Goal: Transaction & Acquisition: Purchase product/service

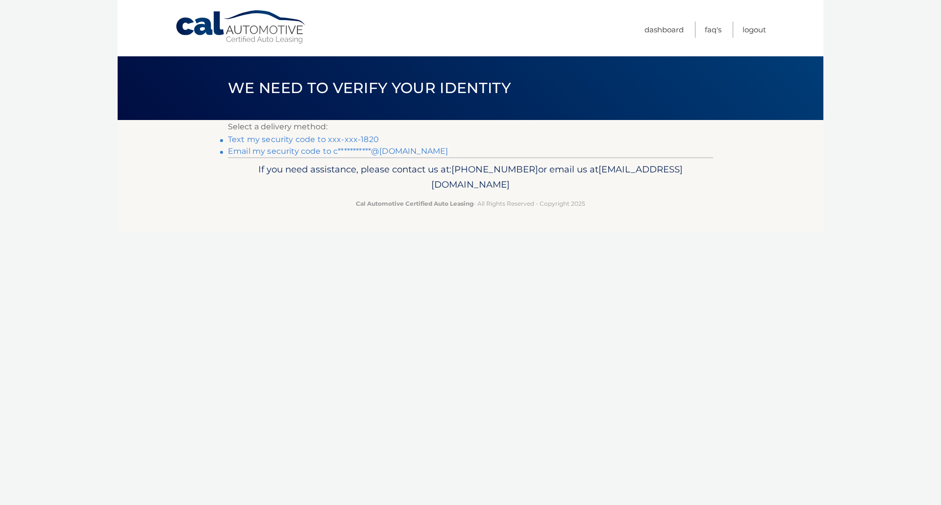
click at [363, 140] on link "Text my security code to xxx-xxx-1820" at bounding box center [303, 139] width 151 height 9
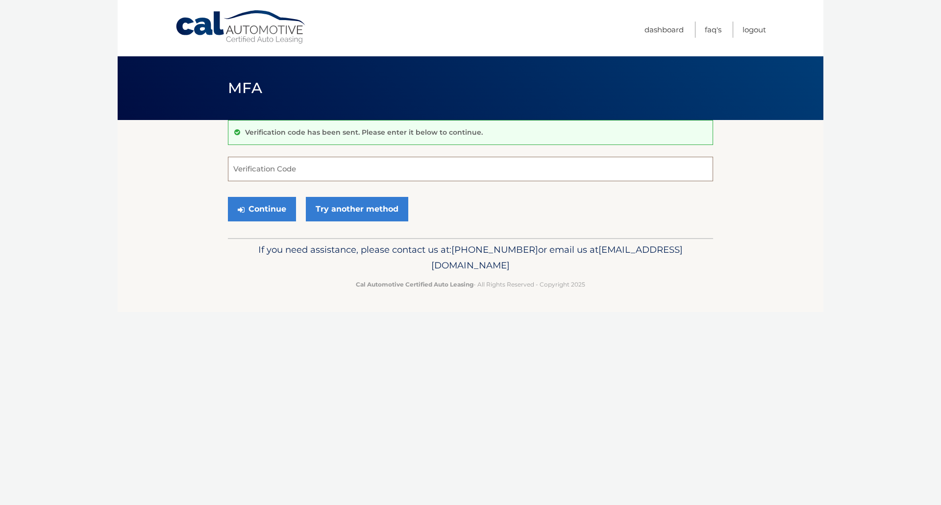
click at [310, 172] on input "Verification Code" at bounding box center [470, 169] width 485 height 24
type input "623753"
click at [278, 212] on button "Continue" at bounding box center [262, 209] width 68 height 24
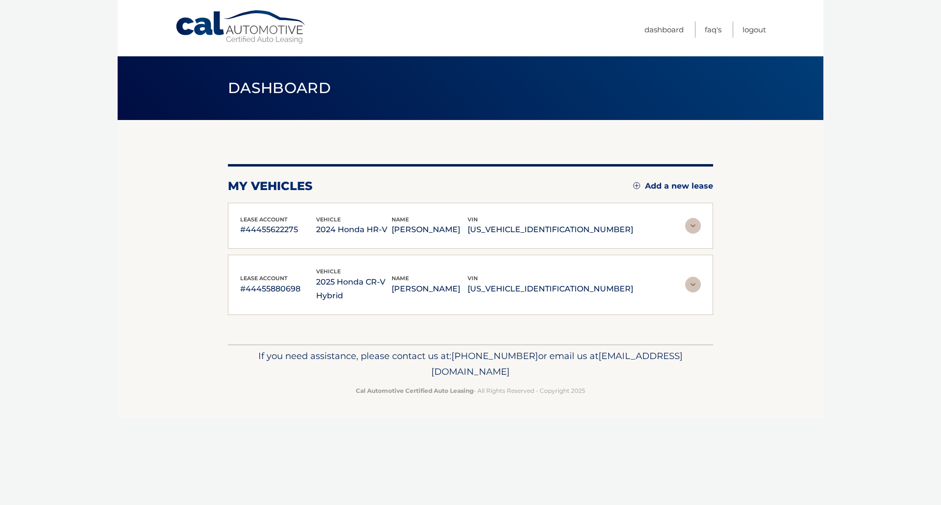
click at [690, 277] on img at bounding box center [693, 285] width 16 height 16
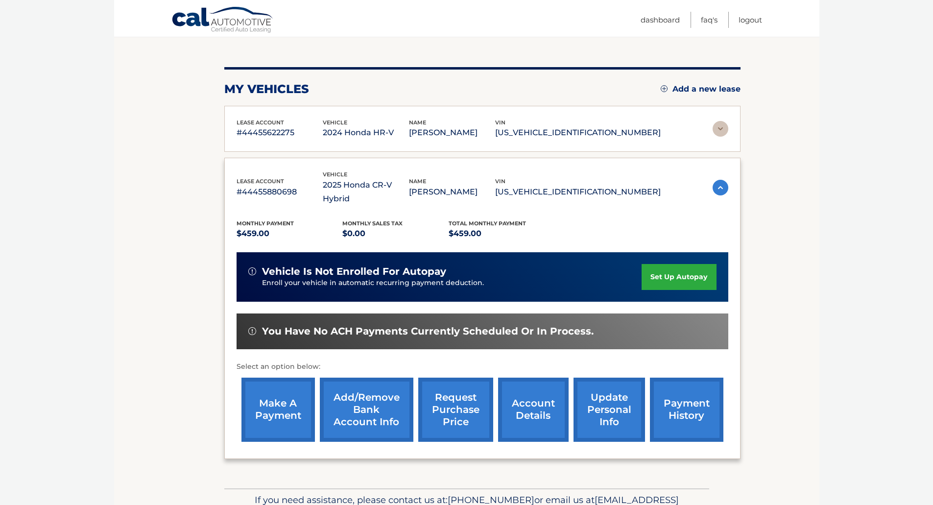
scroll to position [98, 0]
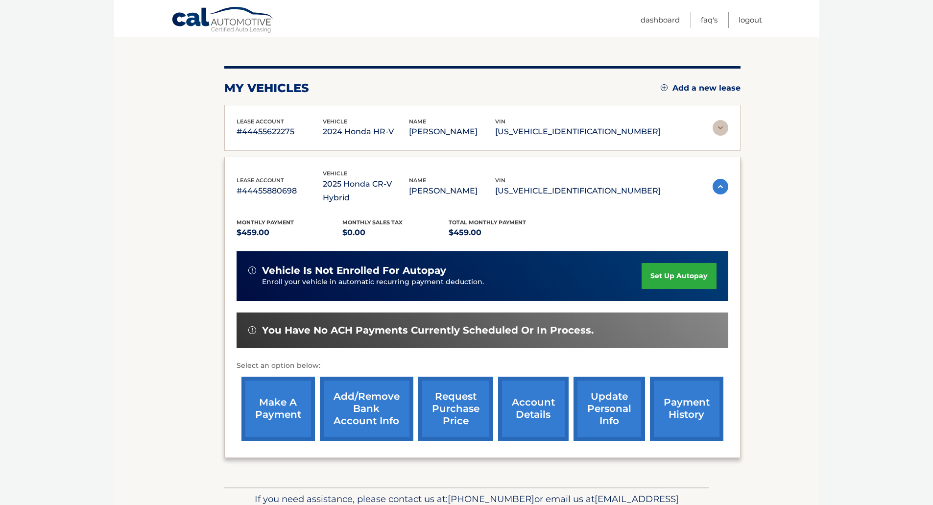
click at [288, 389] on link "make a payment" at bounding box center [278, 409] width 73 height 64
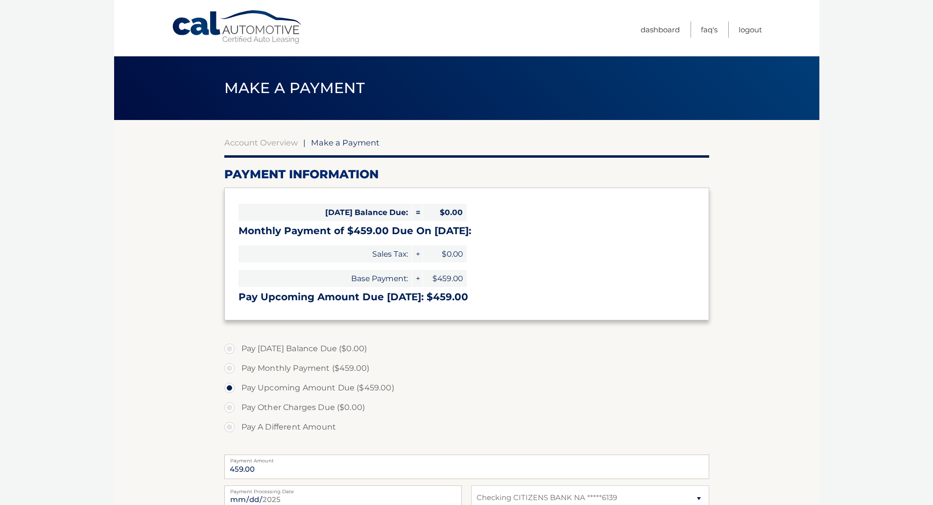
select select "NzU0OWRkMDAtNWFiYi00ZjcxLTljZWEtYWI4ODRkMDJjZWQy"
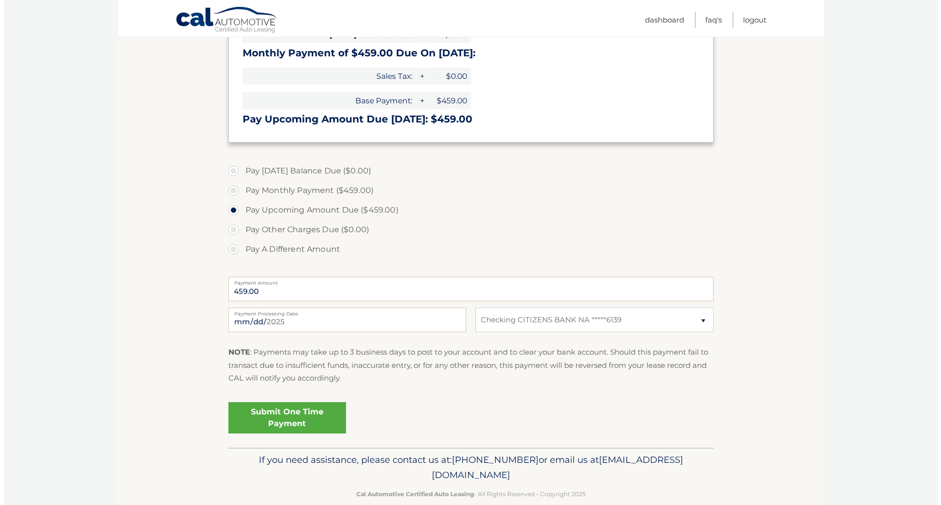
scroll to position [195, 0]
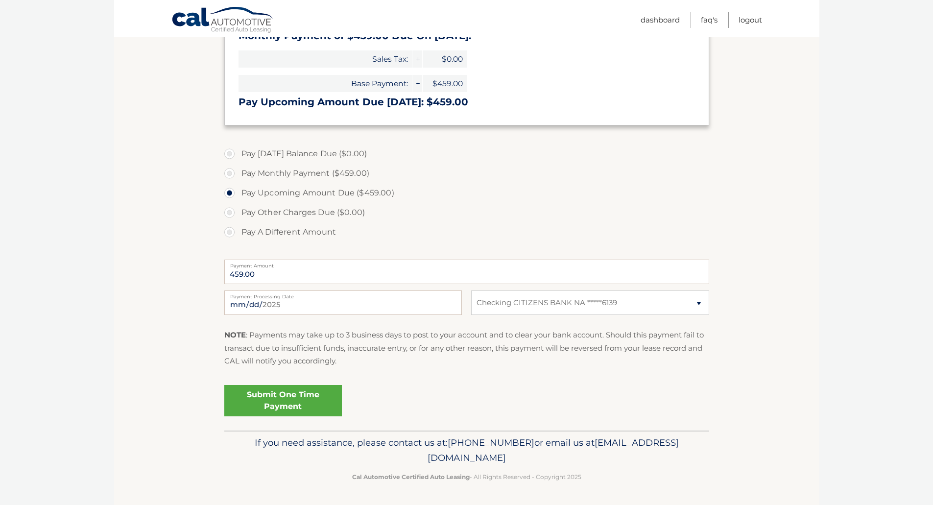
click at [284, 409] on link "Submit One Time Payment" at bounding box center [283, 400] width 118 height 31
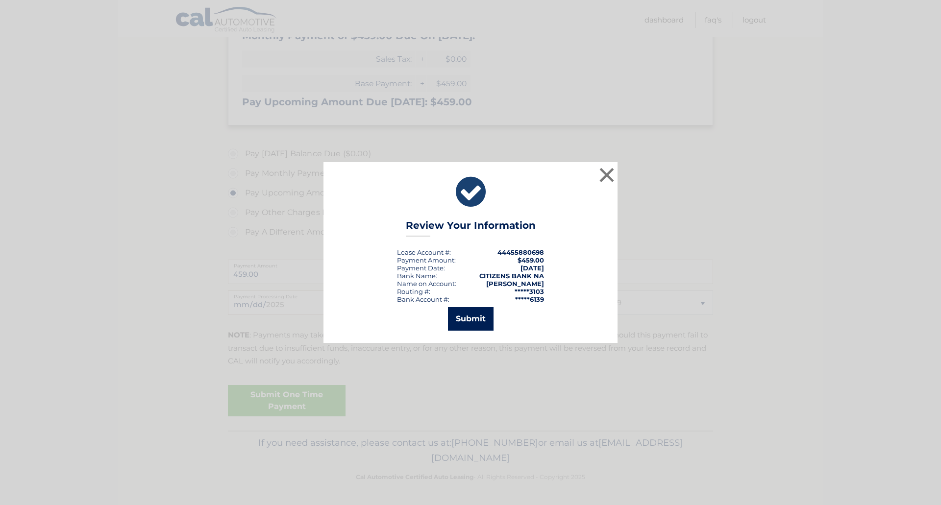
click at [474, 313] on button "Submit" at bounding box center [471, 319] width 46 height 24
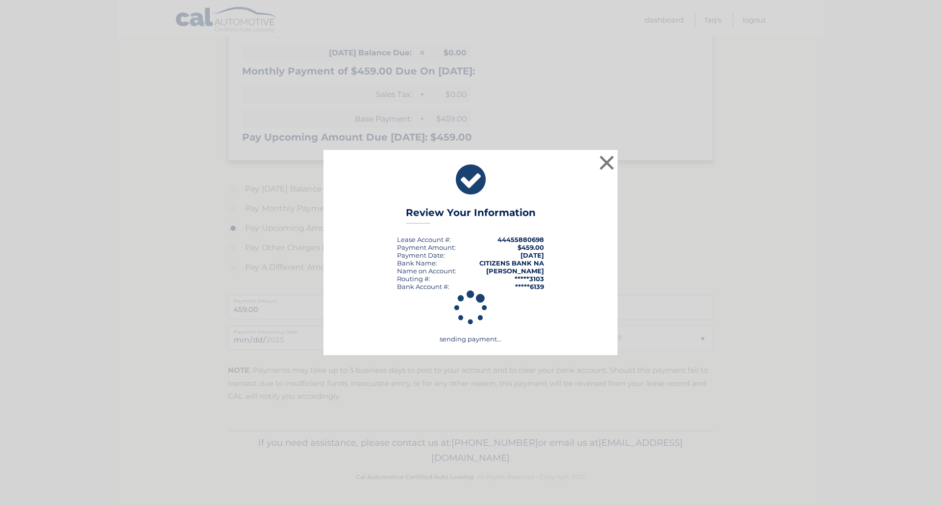
scroll to position [160, 0]
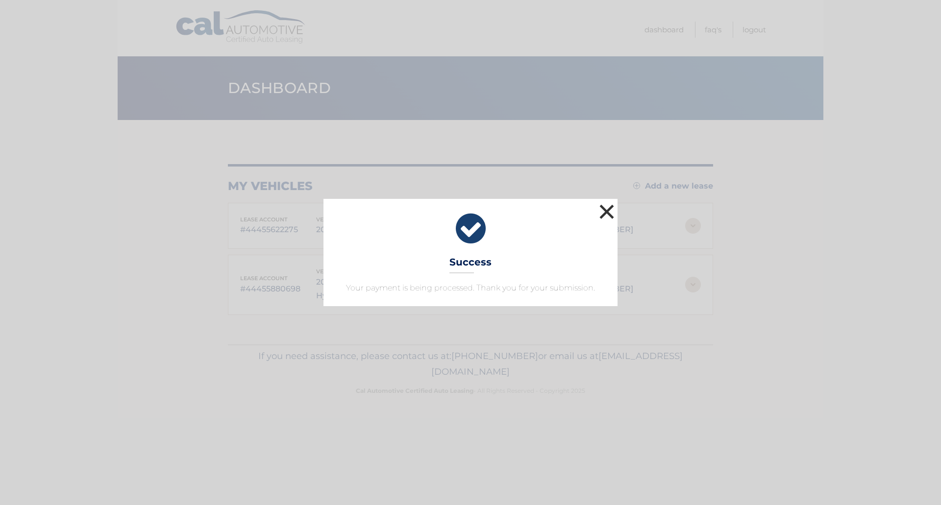
click at [608, 209] on button "×" at bounding box center [607, 212] width 20 height 20
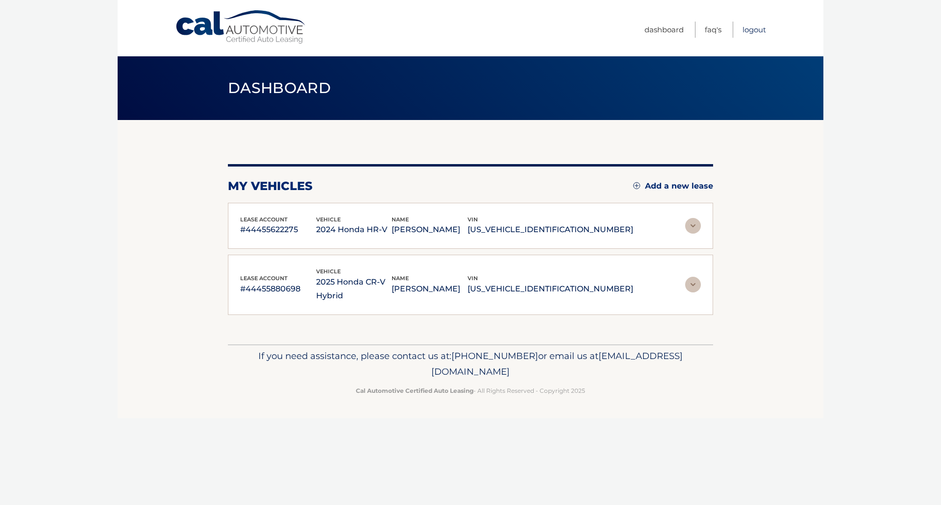
drag, startPoint x: 758, startPoint y: 31, endPoint x: 741, endPoint y: 30, distance: 17.7
click at [758, 31] on link "Logout" at bounding box center [754, 30] width 24 height 16
